Goal: Contribute content: Add original content to the website for others to see

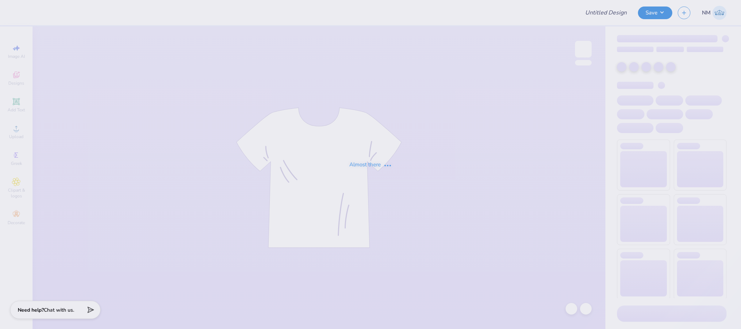
type input "Fall Regatta TShirt"
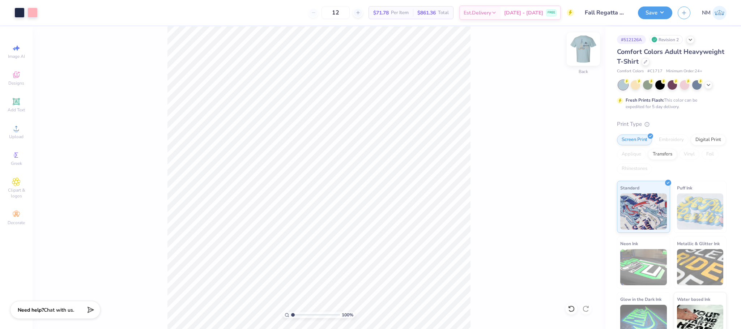
click at [580, 54] on img at bounding box center [583, 49] width 29 height 29
click at [648, 59] on icon at bounding box center [646, 61] width 4 height 4
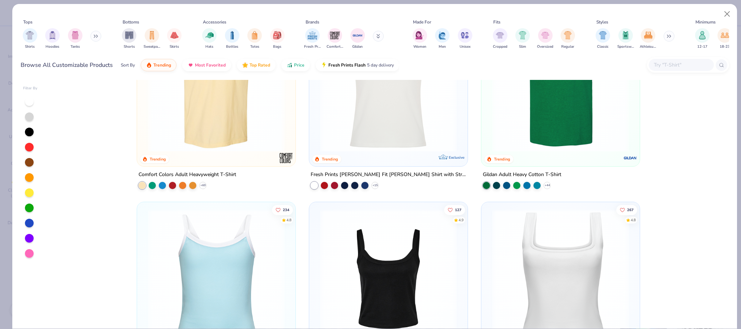
scroll to position [257, 0]
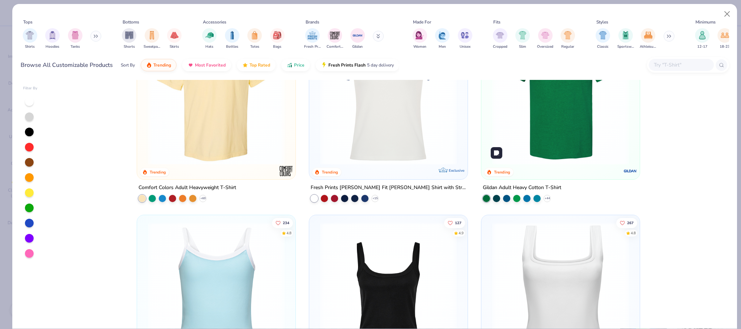
click at [545, 115] on img at bounding box center [561, 96] width 144 height 137
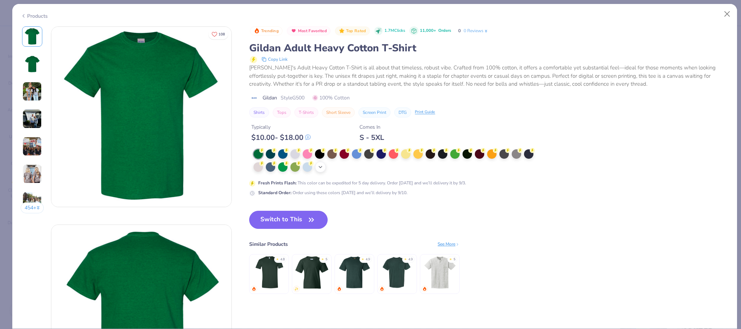
click at [324, 170] on icon at bounding box center [321, 167] width 6 height 6
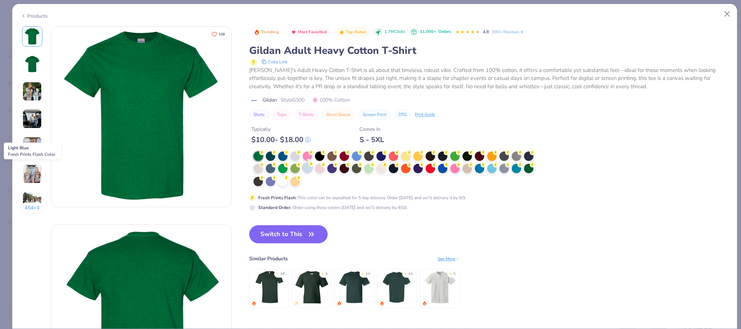
click at [308, 169] on div at bounding box center [307, 167] width 9 height 9
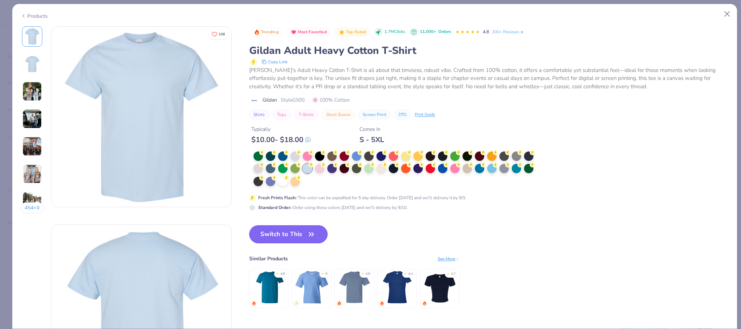
click at [299, 236] on button "Switch to This" at bounding box center [288, 234] width 79 height 18
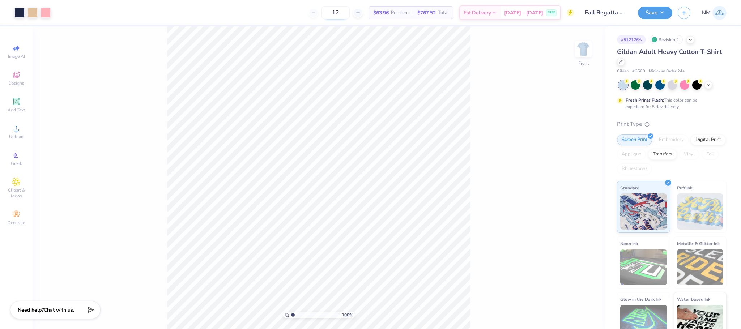
click at [350, 11] on input "12" at bounding box center [336, 12] width 28 height 13
type input "1"
type input "050"
click at [588, 59] on img at bounding box center [583, 49] width 29 height 29
click at [31, 13] on div at bounding box center [33, 12] width 10 height 10
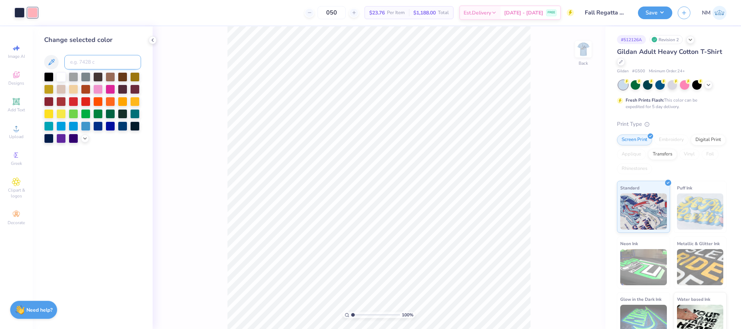
click at [85, 61] on input at bounding box center [102, 62] width 77 height 14
type input "533"
click at [155, 38] on icon at bounding box center [153, 40] width 6 height 6
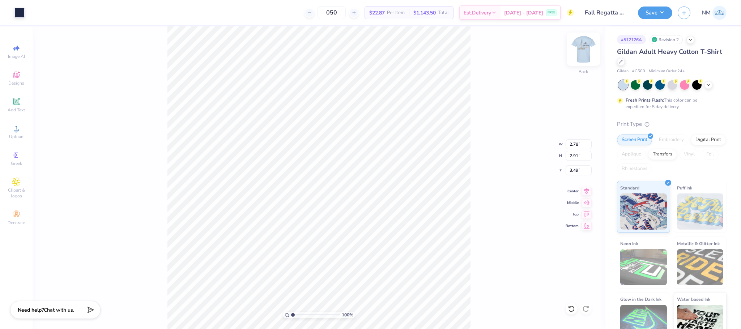
click at [584, 45] on img at bounding box center [583, 49] width 29 height 29
click at [658, 14] on button "Save" at bounding box center [655, 11] width 34 height 13
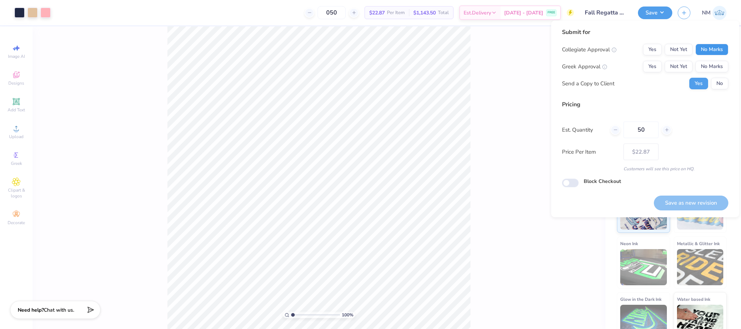
click at [705, 50] on button "No Marks" at bounding box center [712, 50] width 33 height 12
click at [711, 62] on button "No Marks" at bounding box center [712, 67] width 33 height 12
click at [680, 201] on button "Save as new revision" at bounding box center [691, 203] width 75 height 15
type input "$22.87"
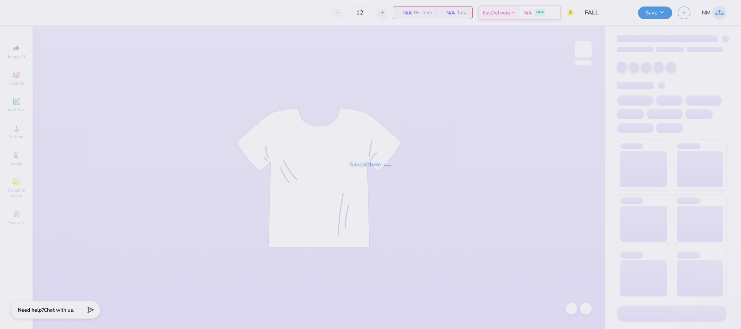
type input "FALL"
type input "50"
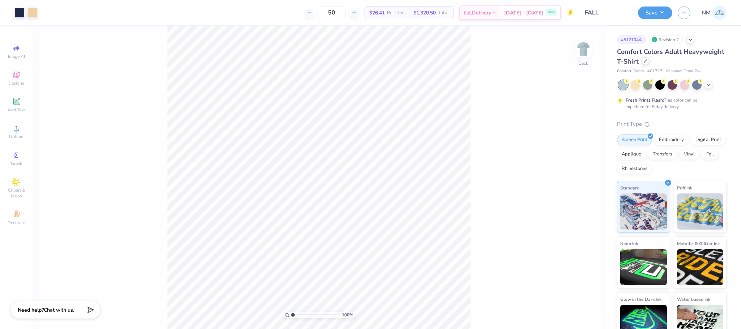
click at [647, 61] on icon at bounding box center [645, 61] width 3 height 3
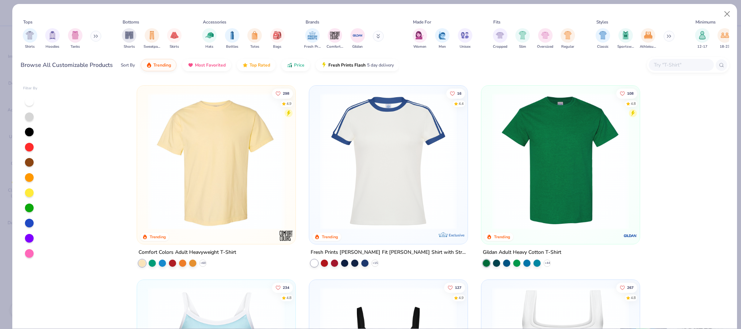
scroll to position [128, 0]
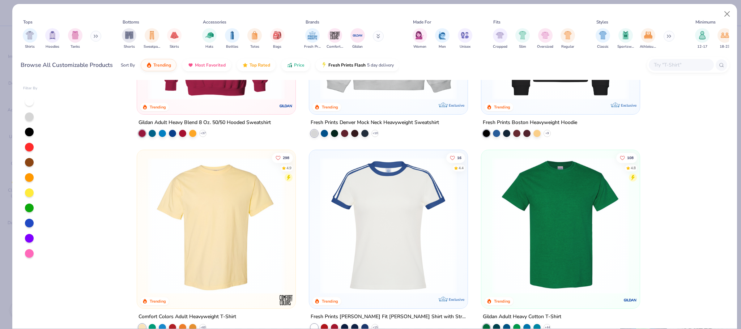
click at [574, 254] on div "216 4.8 Trending Gildan Adult Heavy Blend 8 Oz. 50/50 Hooded Sweatshirt + 37 78…" at bounding box center [388, 204] width 681 height 249
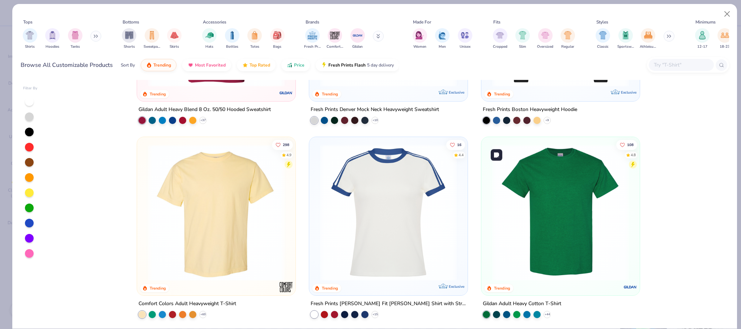
click at [548, 249] on img at bounding box center [561, 212] width 144 height 137
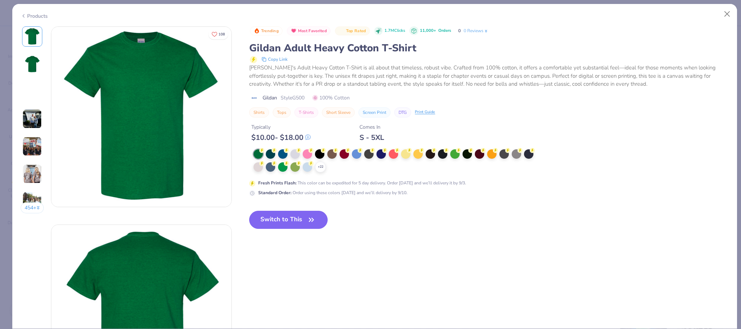
click at [305, 166] on div at bounding box center [307, 166] width 9 height 9
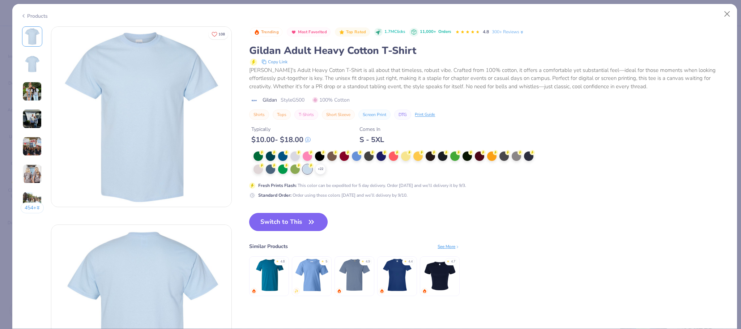
click at [286, 219] on button "Switch to This" at bounding box center [288, 222] width 79 height 18
click at [303, 219] on button "Switch to This" at bounding box center [288, 222] width 79 height 18
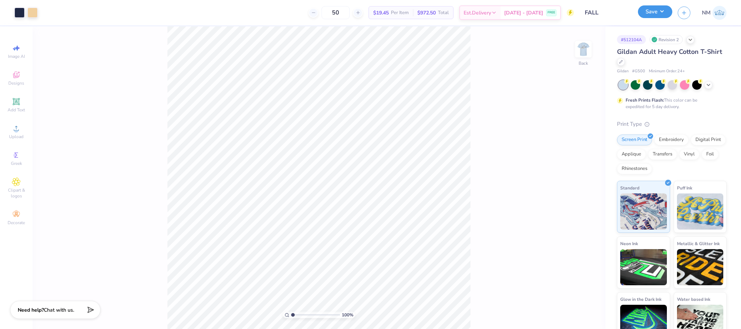
click at [656, 10] on button "Save" at bounding box center [655, 11] width 34 height 13
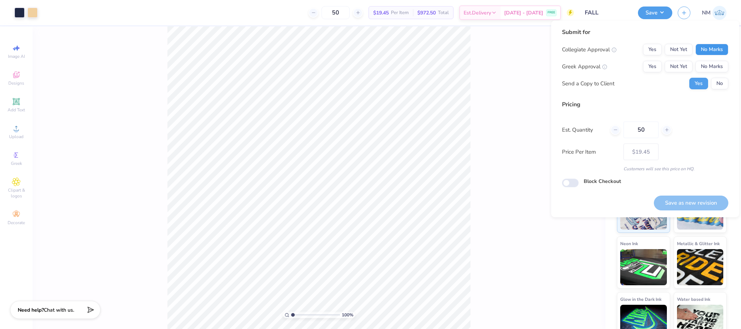
click at [710, 48] on button "No Marks" at bounding box center [712, 50] width 33 height 12
click at [716, 62] on button "No Marks" at bounding box center [712, 67] width 33 height 12
drag, startPoint x: 695, startPoint y: 203, endPoint x: 690, endPoint y: 197, distance: 7.8
click at [696, 204] on button "Save as new revision" at bounding box center [691, 203] width 75 height 15
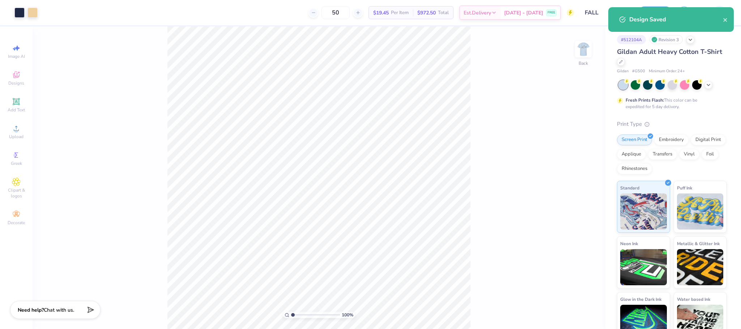
type input "– –"
